Goal: Obtain resource: Download file/media

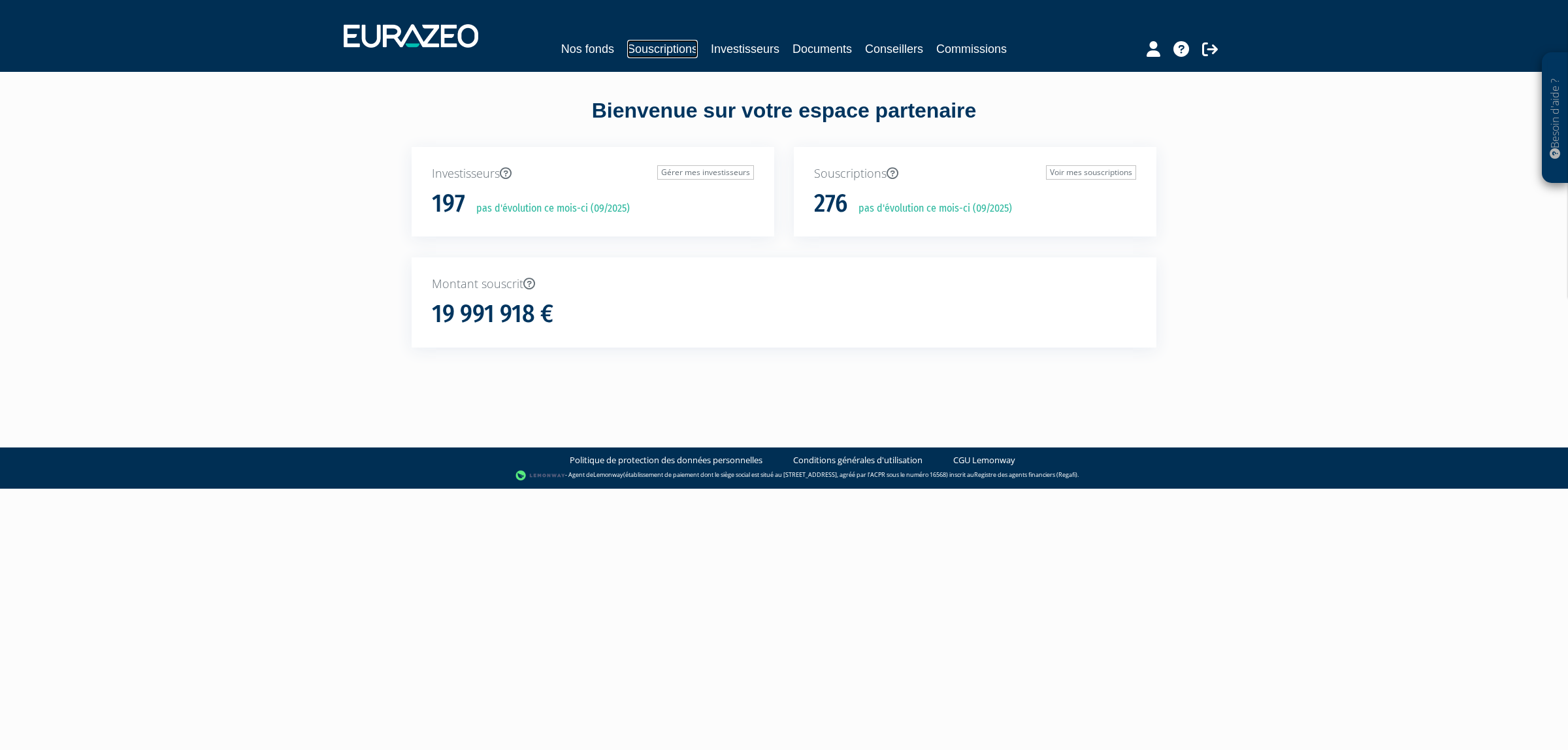
click at [673, 56] on link "Souscriptions" at bounding box center [662, 49] width 71 height 18
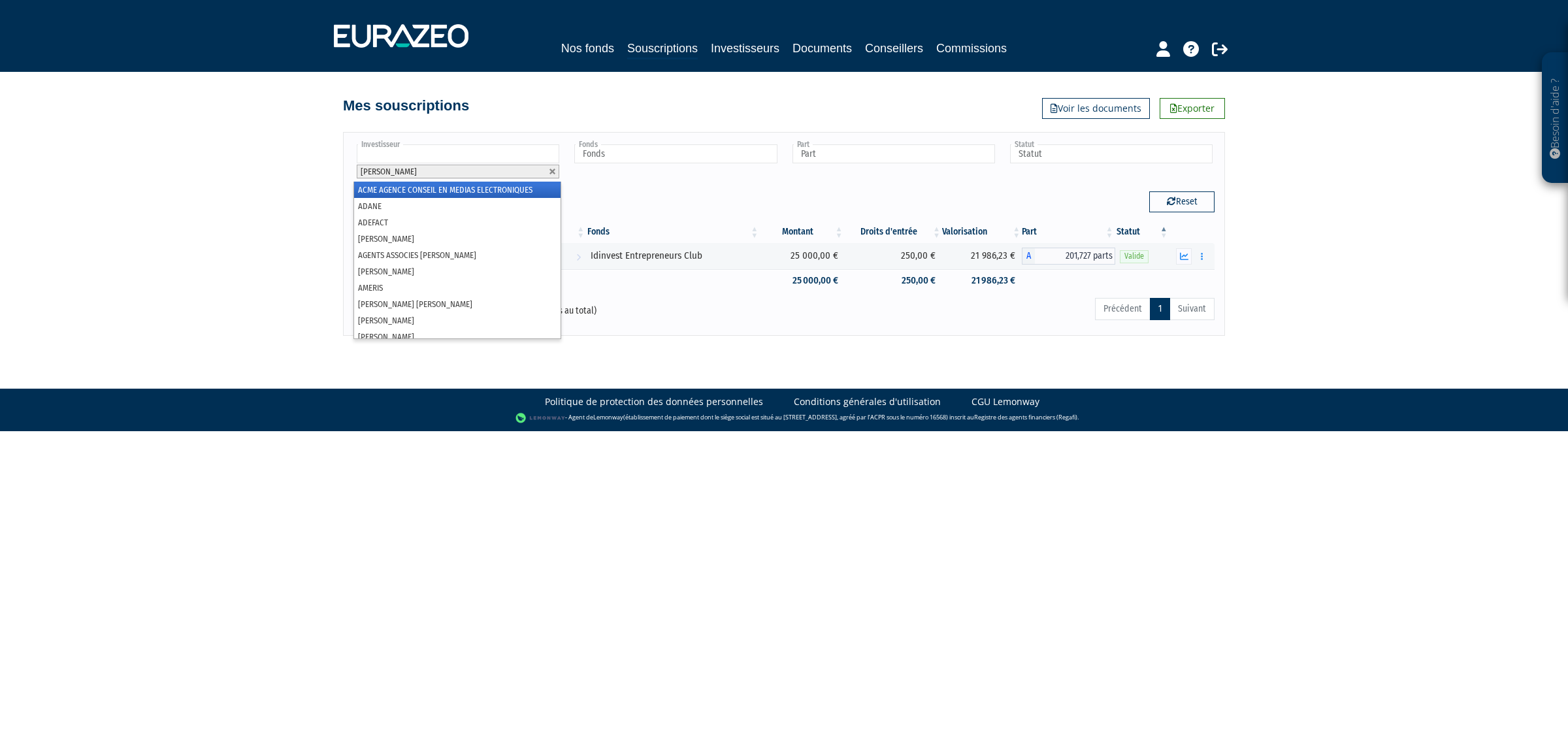
click at [465, 162] on input "text" at bounding box center [457, 154] width 202 height 19
click at [554, 175] on link at bounding box center [553, 172] width 8 height 8
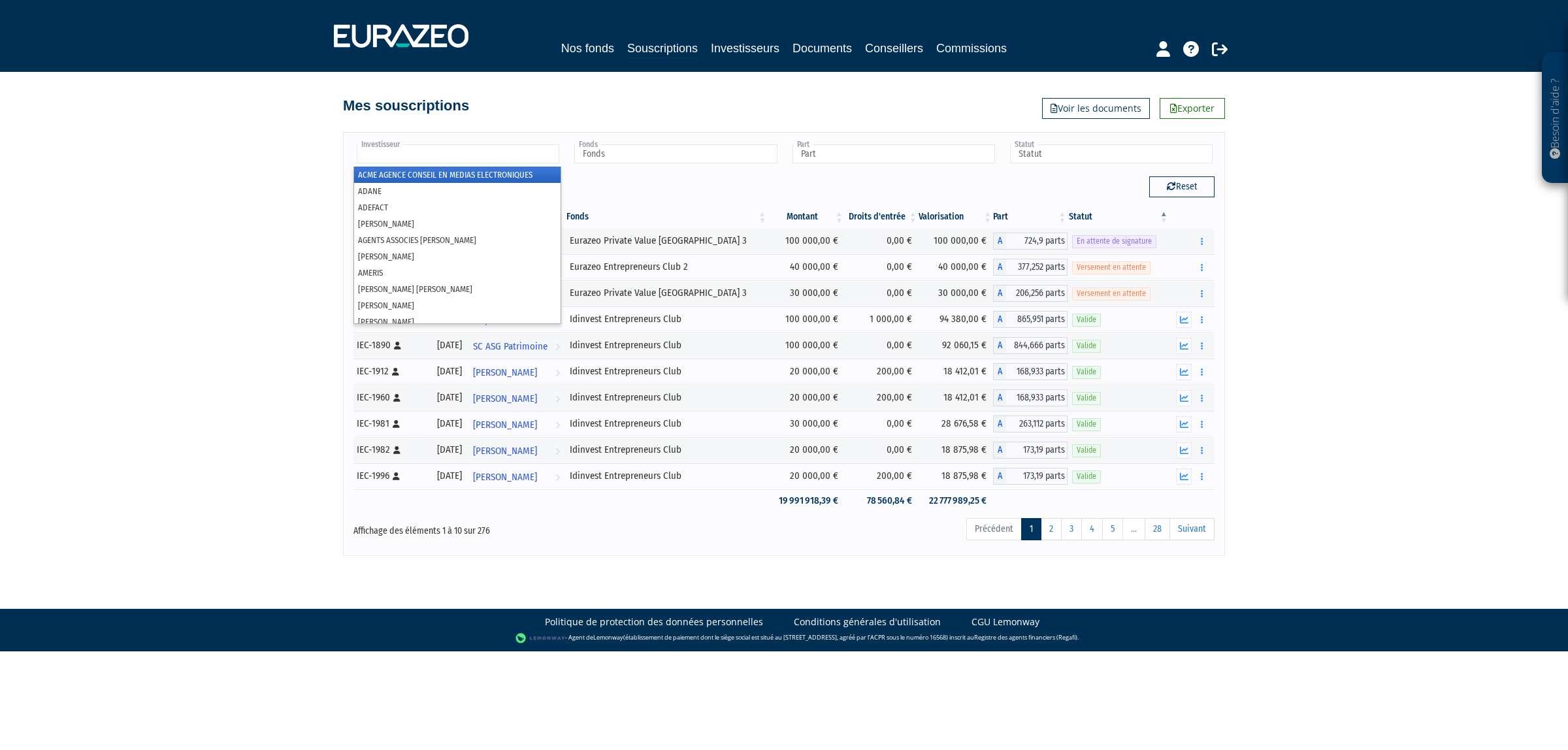
click at [508, 154] on input "text" at bounding box center [457, 154] width 202 height 19
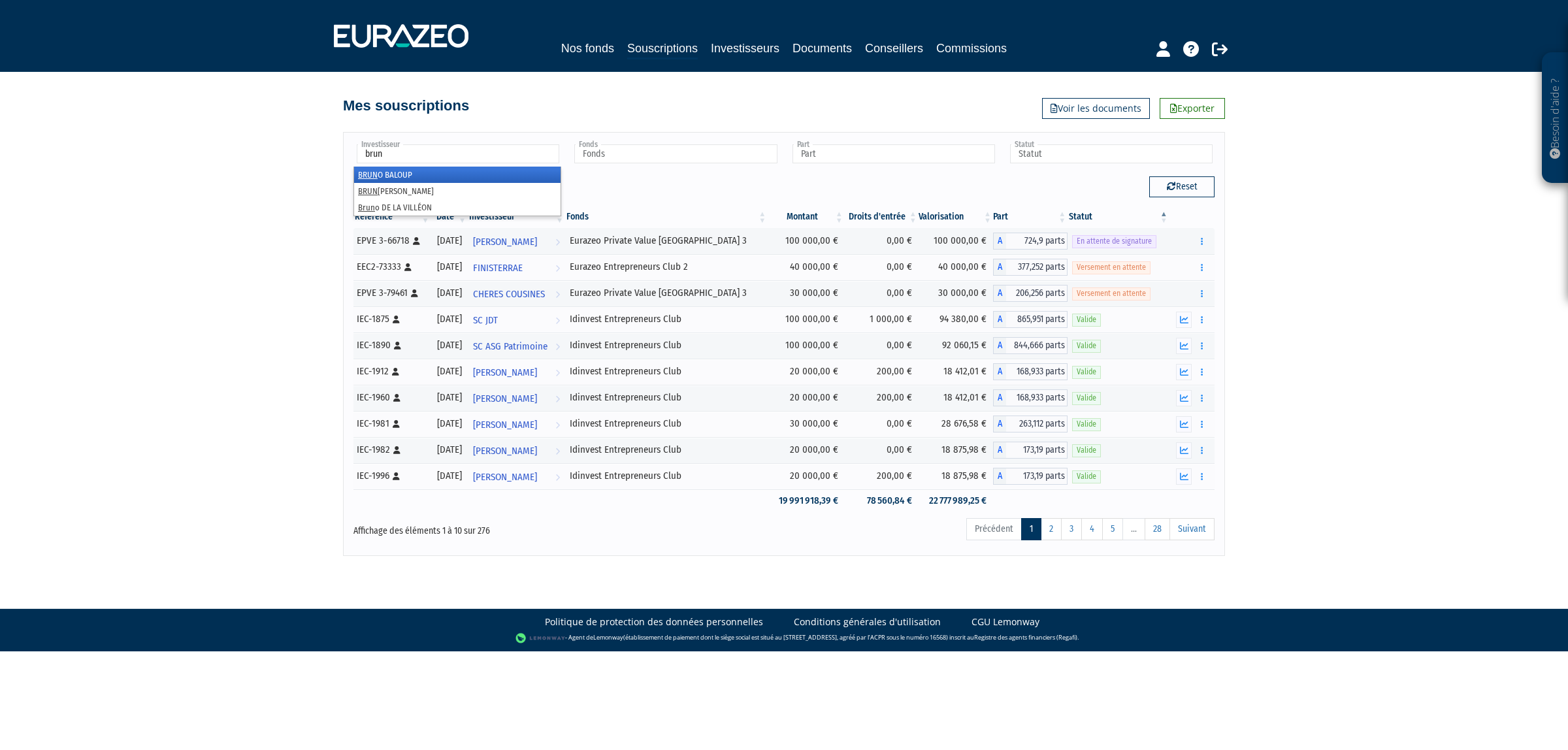
type input "[PERSON_NAME]"
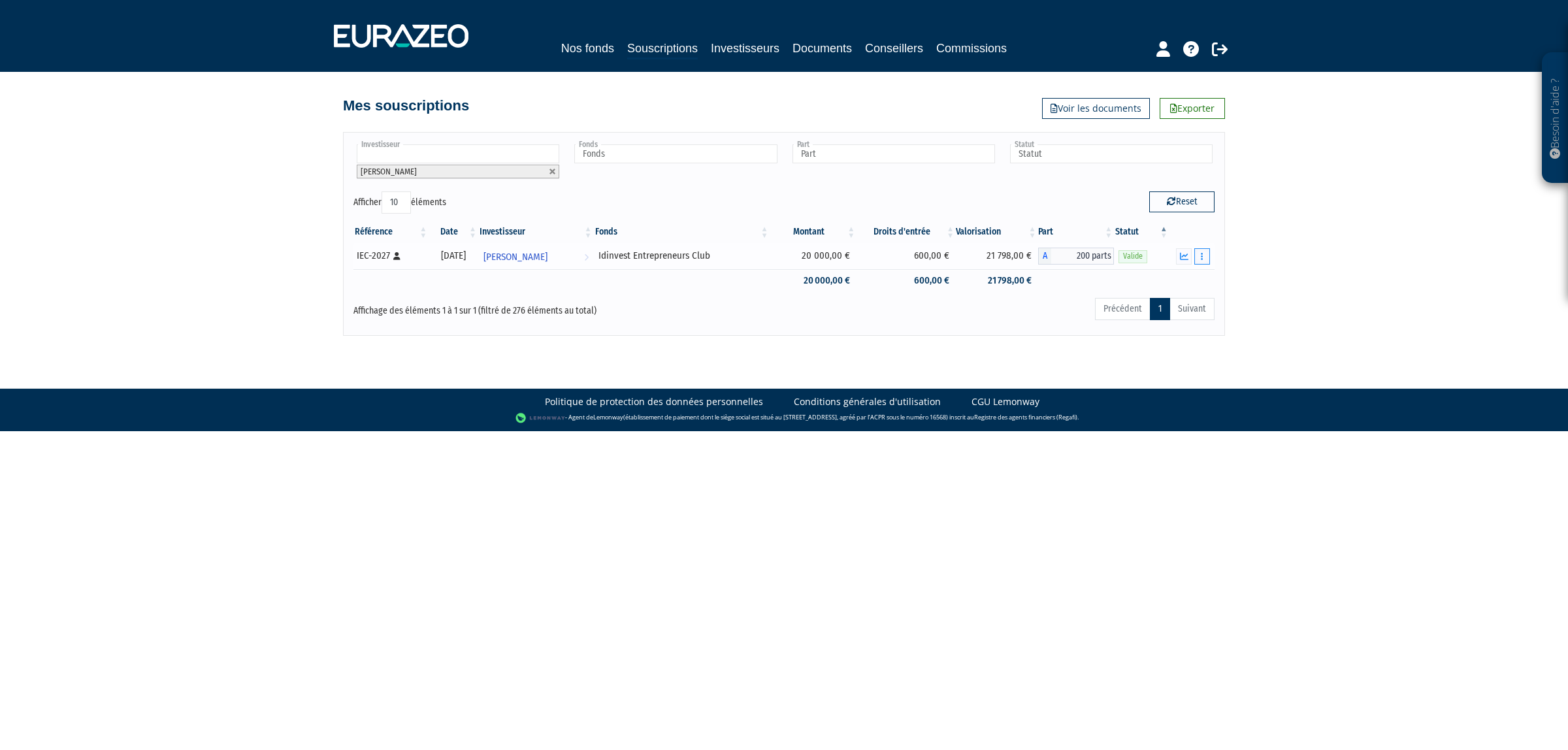
click at [1201, 259] on icon "button" at bounding box center [1202, 256] width 2 height 9
click at [1155, 302] on link "Historique de rachat(s)" at bounding box center [1152, 304] width 108 height 22
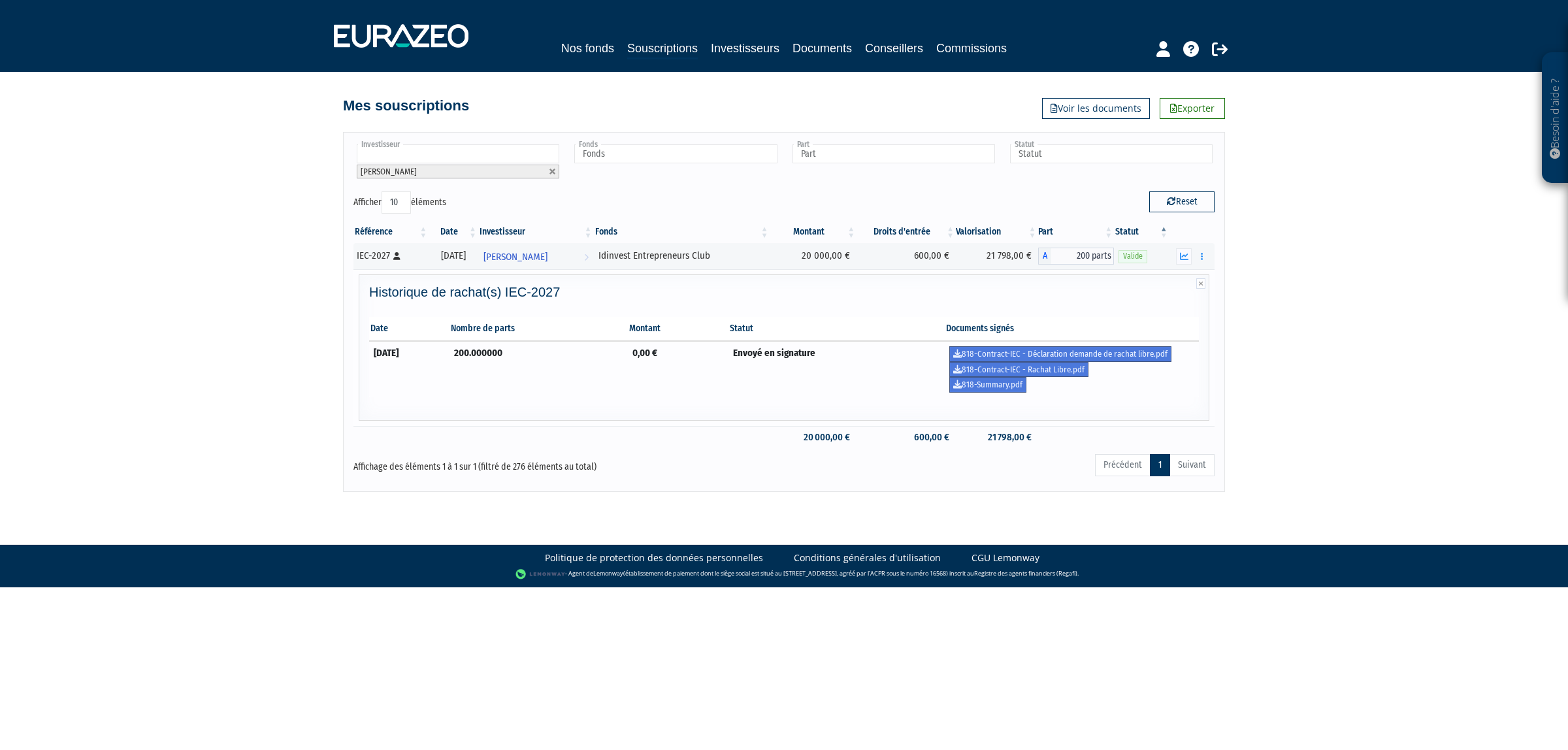
click at [575, 367] on td "200.000000" at bounding box center [539, 369] width 178 height 56
click at [1000, 350] on link "818-Contract-IEC - Déclaration demande de rachat libre.pdf" at bounding box center [1060, 354] width 222 height 16
drag, startPoint x: 1023, startPoint y: 368, endPoint x: 1056, endPoint y: 331, distance: 49.6
click at [1023, 368] on link "818-Contract-IEC - Rachat Libre.pdf" at bounding box center [1019, 370] width 139 height 16
click at [1024, 384] on link "818-Summary.pdf" at bounding box center [988, 385] width 77 height 16
